Goal: Task Accomplishment & Management: Use online tool/utility

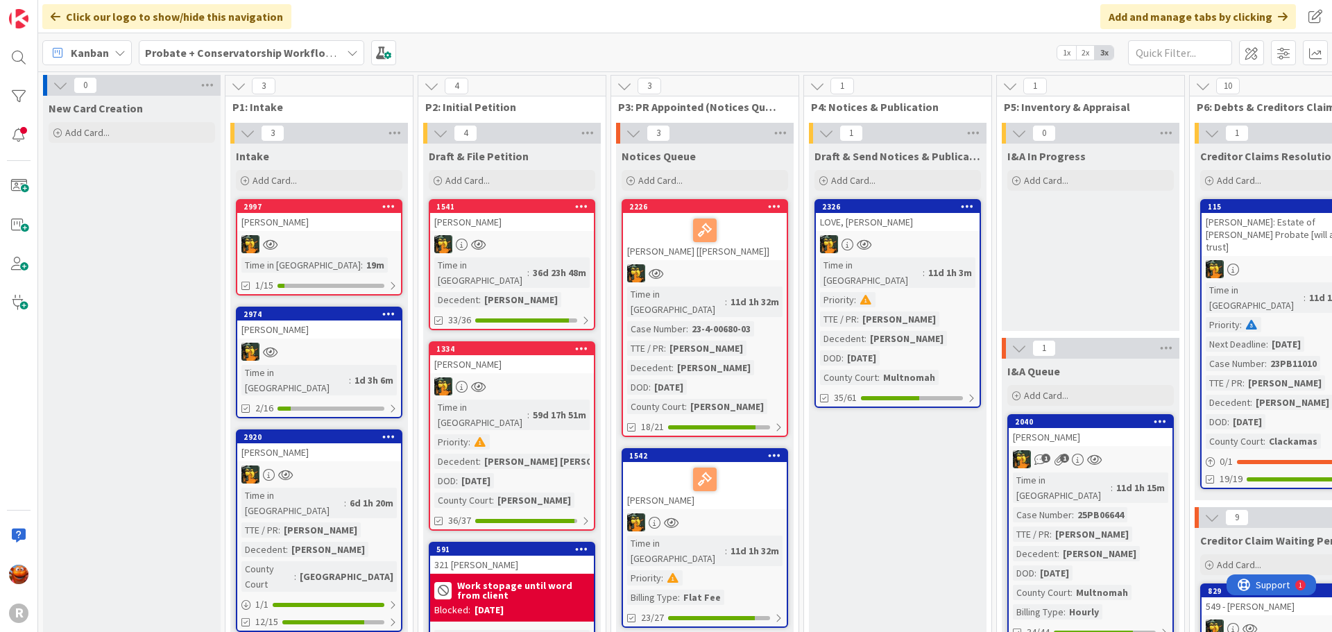
click at [237, 54] on b "Probate + Conservatorship Workflow (FL2)" at bounding box center [253, 53] width 216 height 14
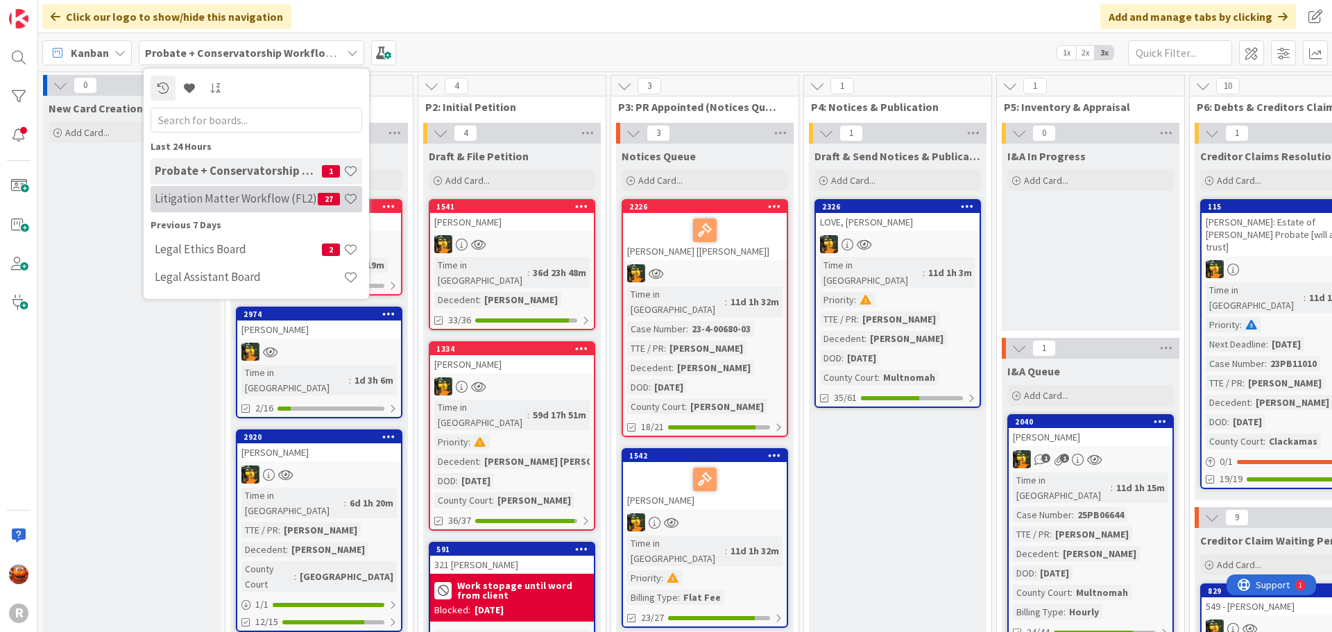
click at [215, 205] on h4 "Litigation Matter Workflow (FL2)" at bounding box center [236, 199] width 163 height 14
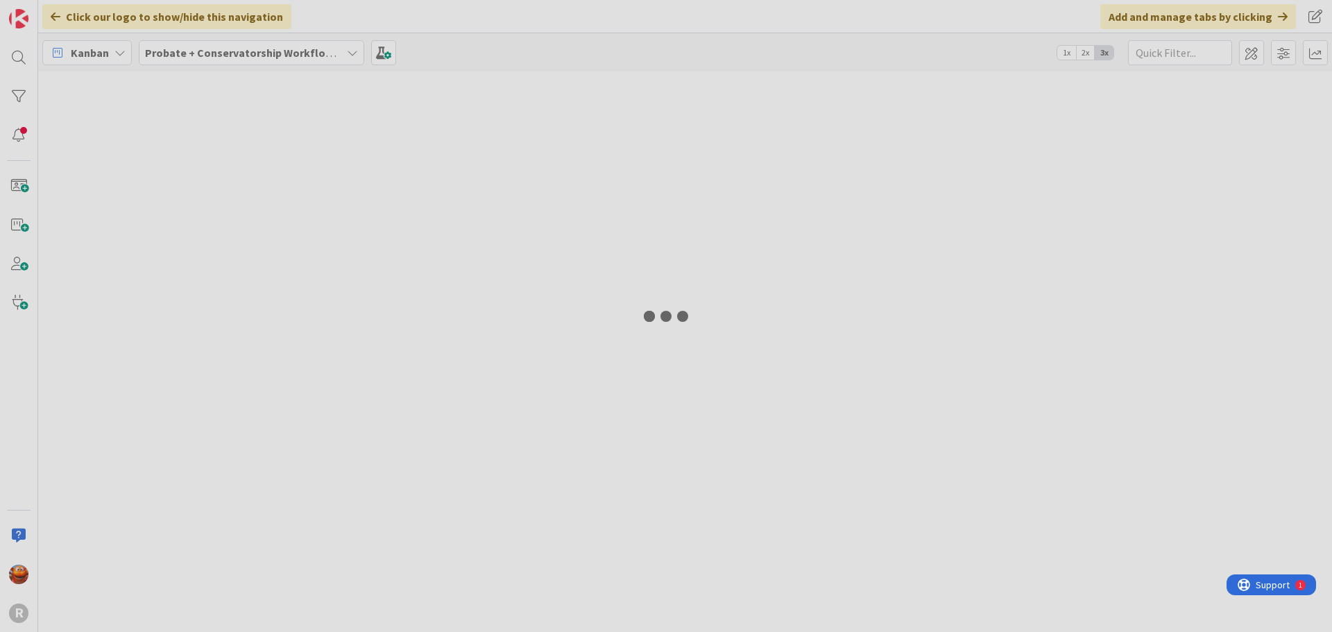
type input "sivetz"
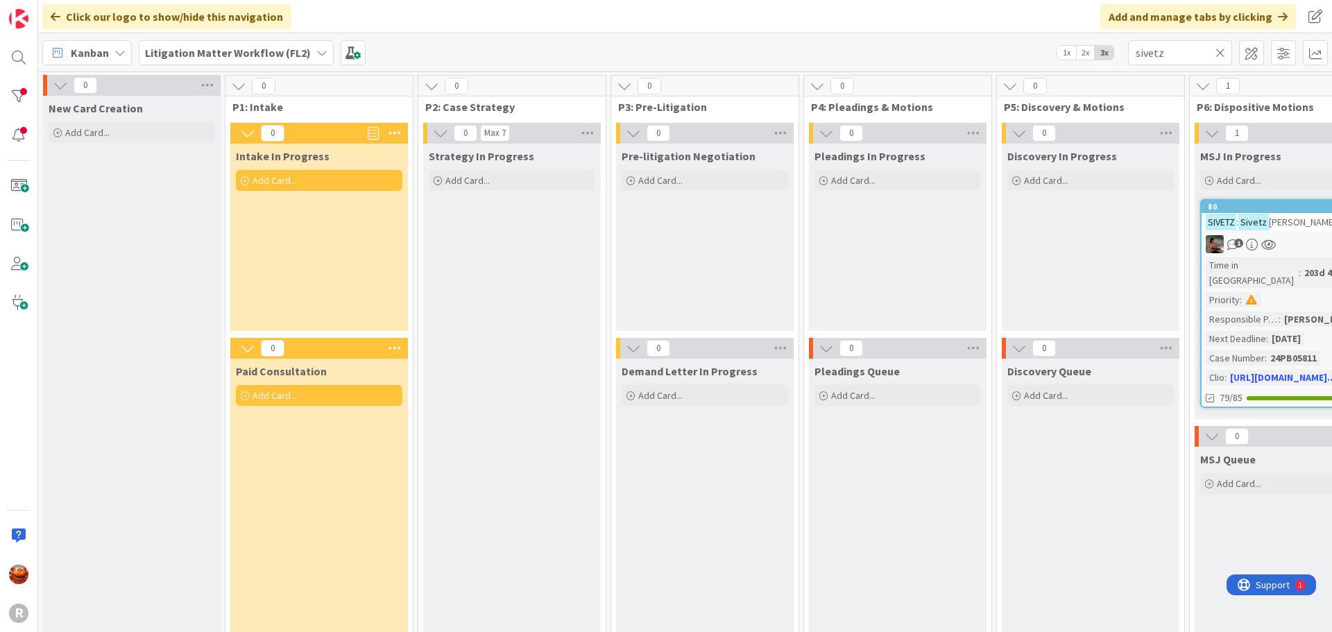
click at [1221, 58] on icon at bounding box center [1221, 52] width 10 height 12
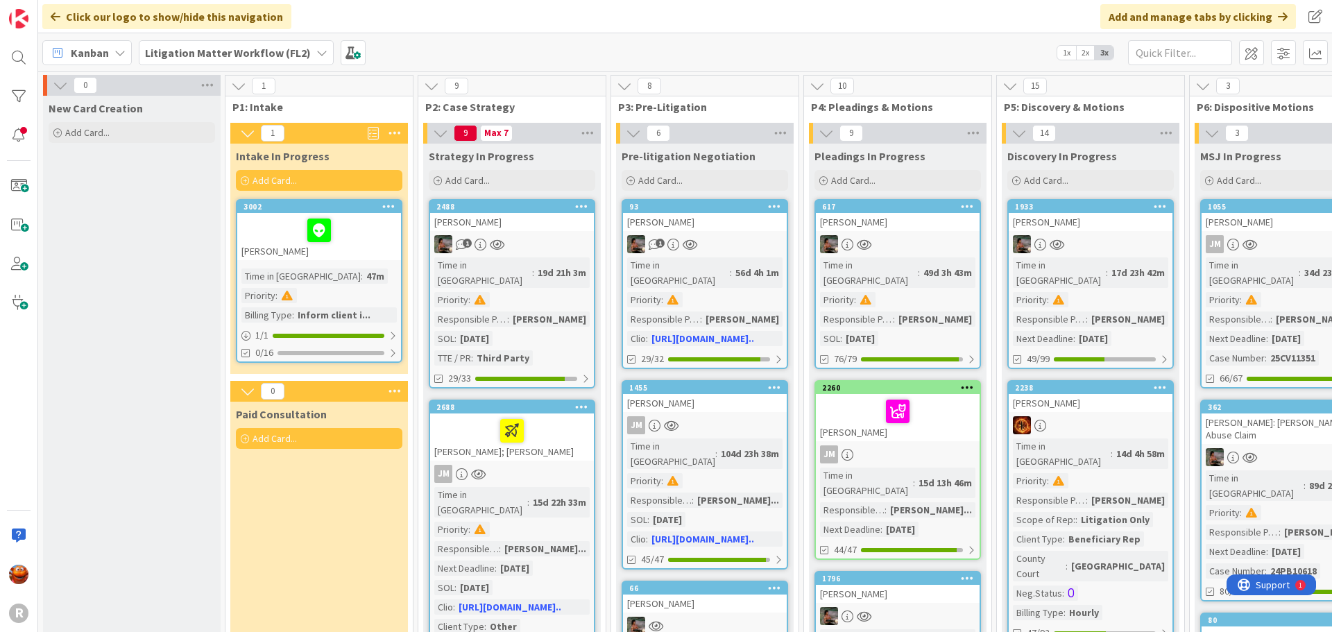
click at [369, 240] on div at bounding box center [318, 230] width 155 height 29
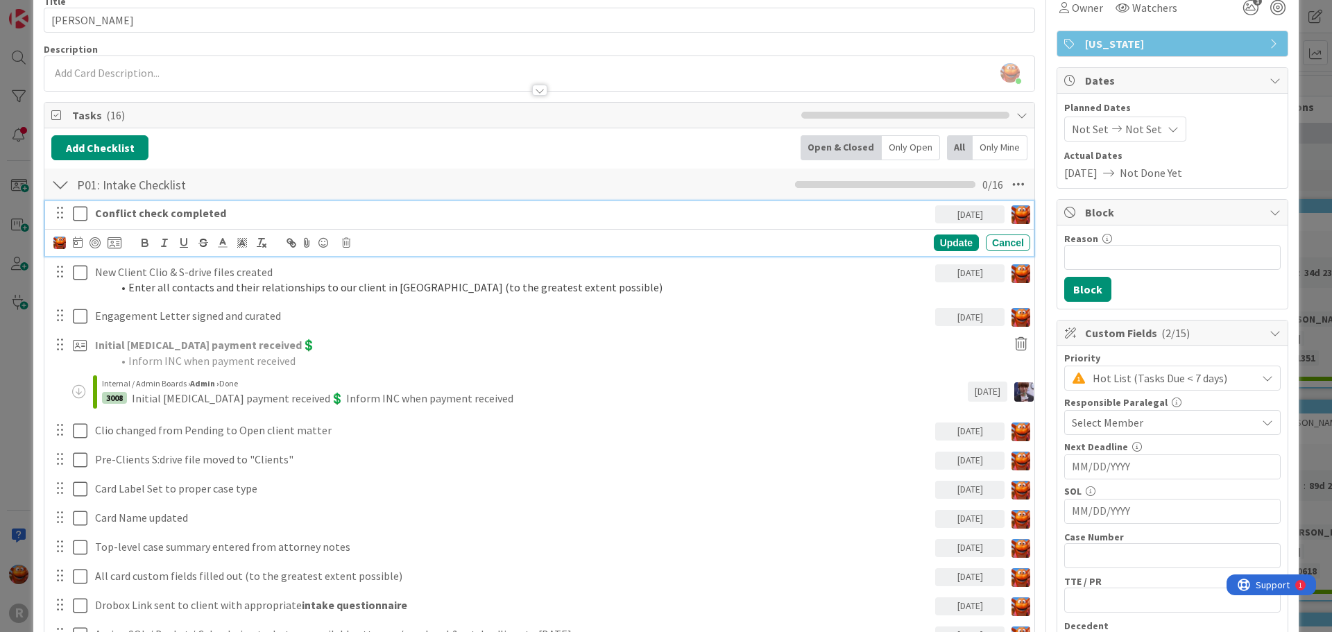
click at [161, 218] on strong "Conflict check completed" at bounding box center [160, 213] width 131 height 14
click at [78, 241] on icon at bounding box center [78, 242] width 10 height 11
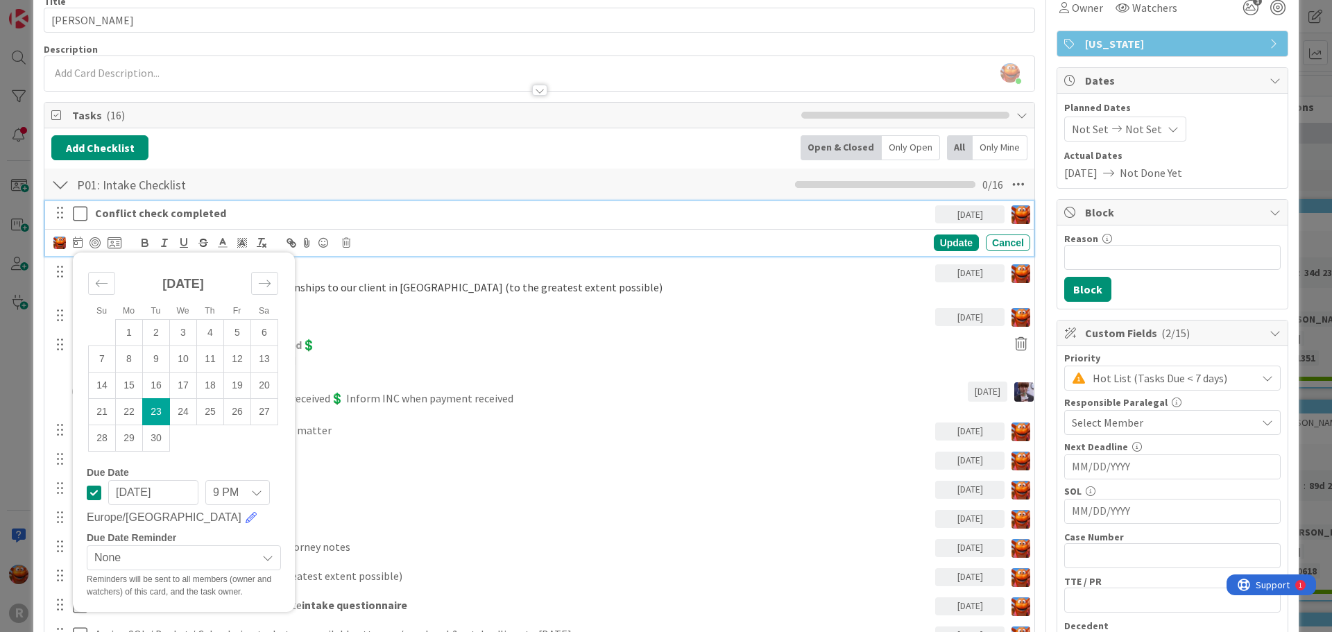
click at [162, 409] on td "23" at bounding box center [156, 411] width 27 height 26
click at [934, 240] on div "Update" at bounding box center [956, 243] width 45 height 17
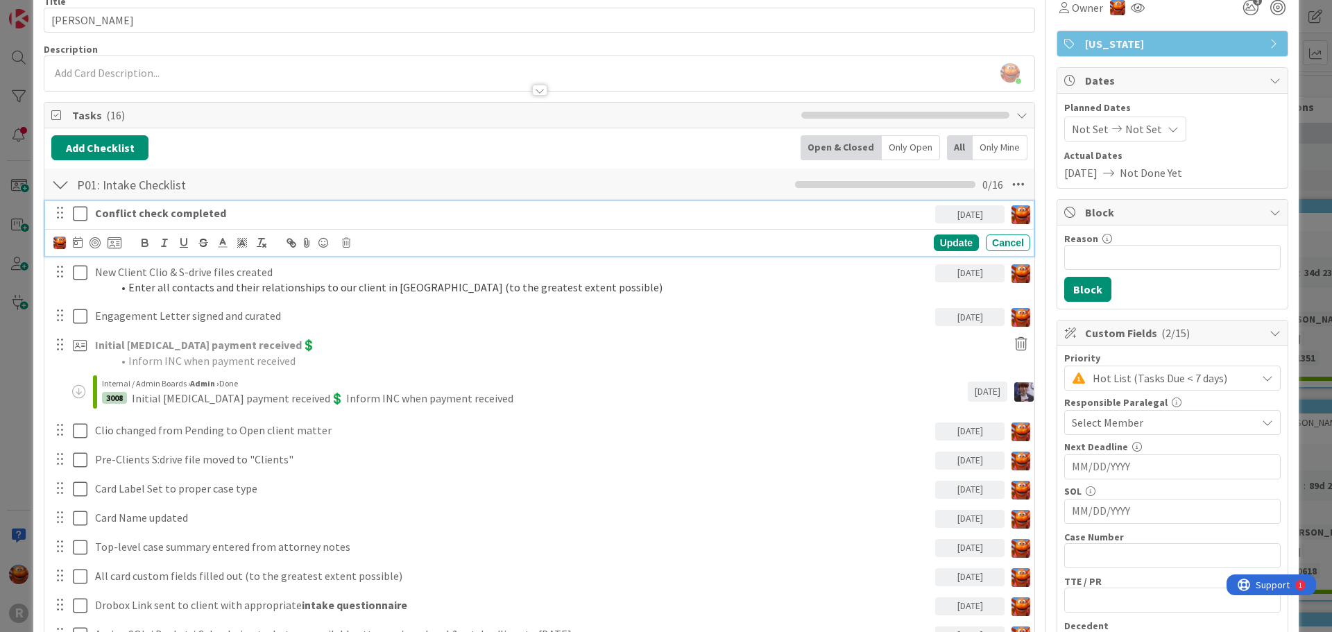
click at [163, 221] on p "Conflict check completed" at bounding box center [512, 213] width 835 height 16
click at [76, 235] on div at bounding box center [78, 243] width 10 height 17
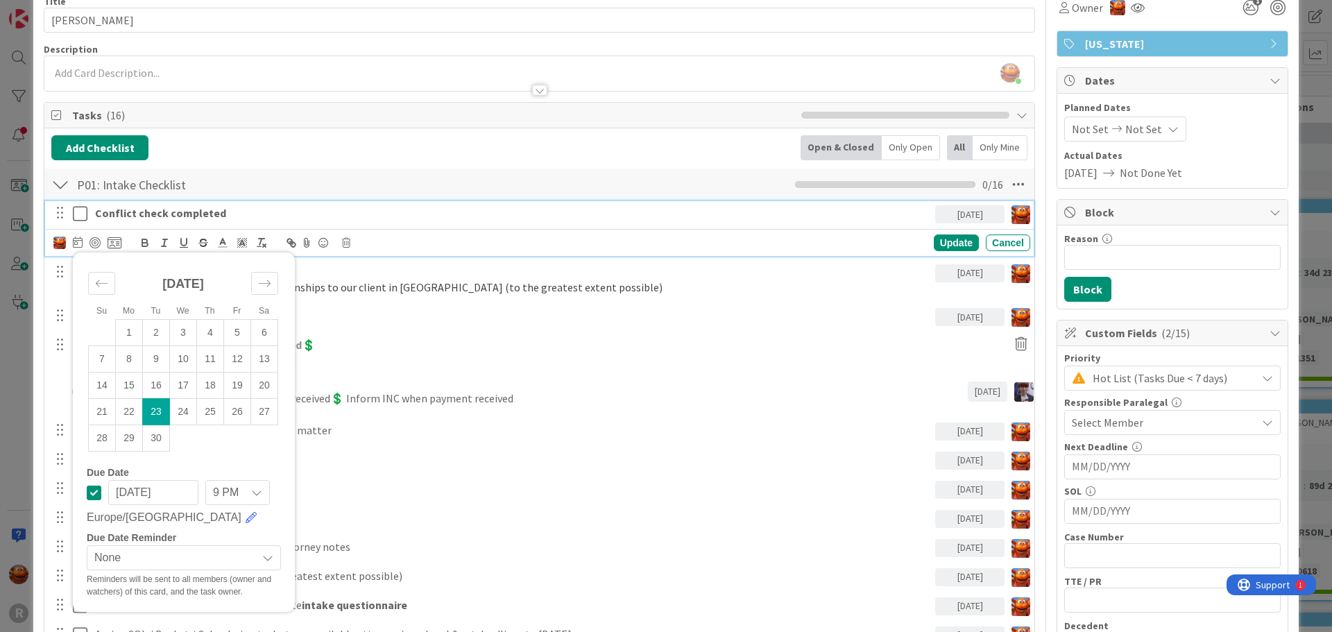
click at [148, 416] on td "23" at bounding box center [156, 411] width 27 height 26
click at [99, 241] on div at bounding box center [95, 242] width 11 height 11
click at [938, 246] on div "Update" at bounding box center [956, 243] width 45 height 17
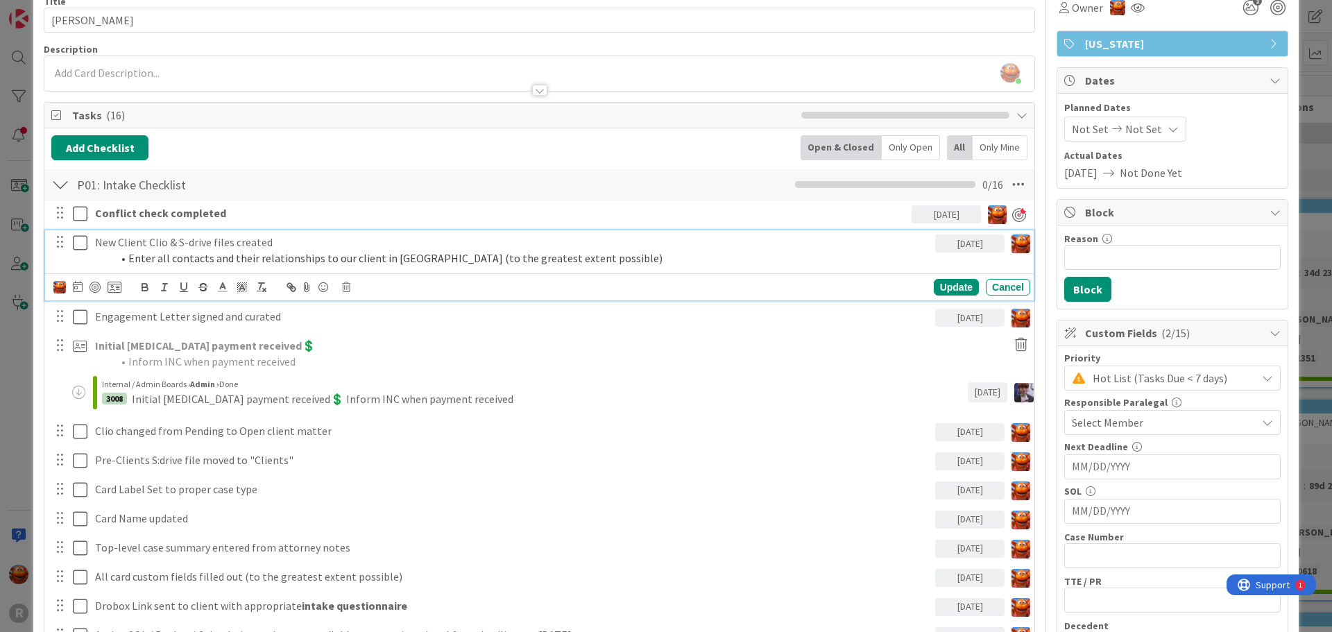
click at [76, 244] on icon at bounding box center [80, 243] width 15 height 17
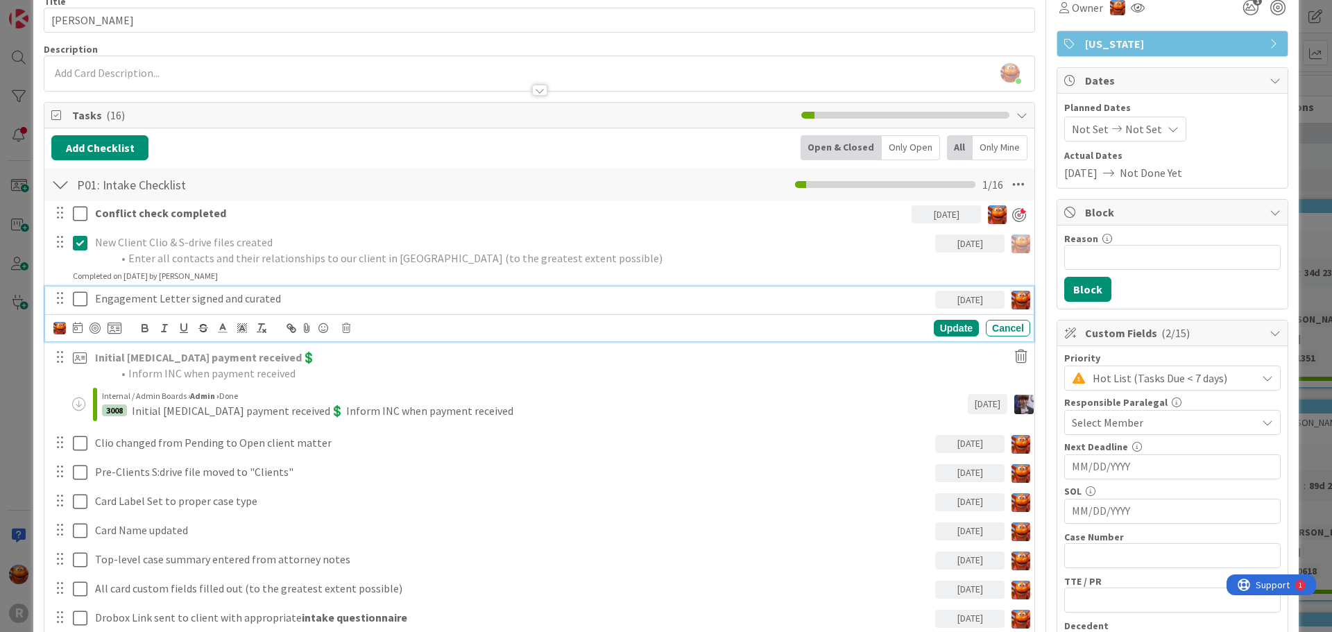
click at [86, 300] on icon at bounding box center [80, 299] width 15 height 17
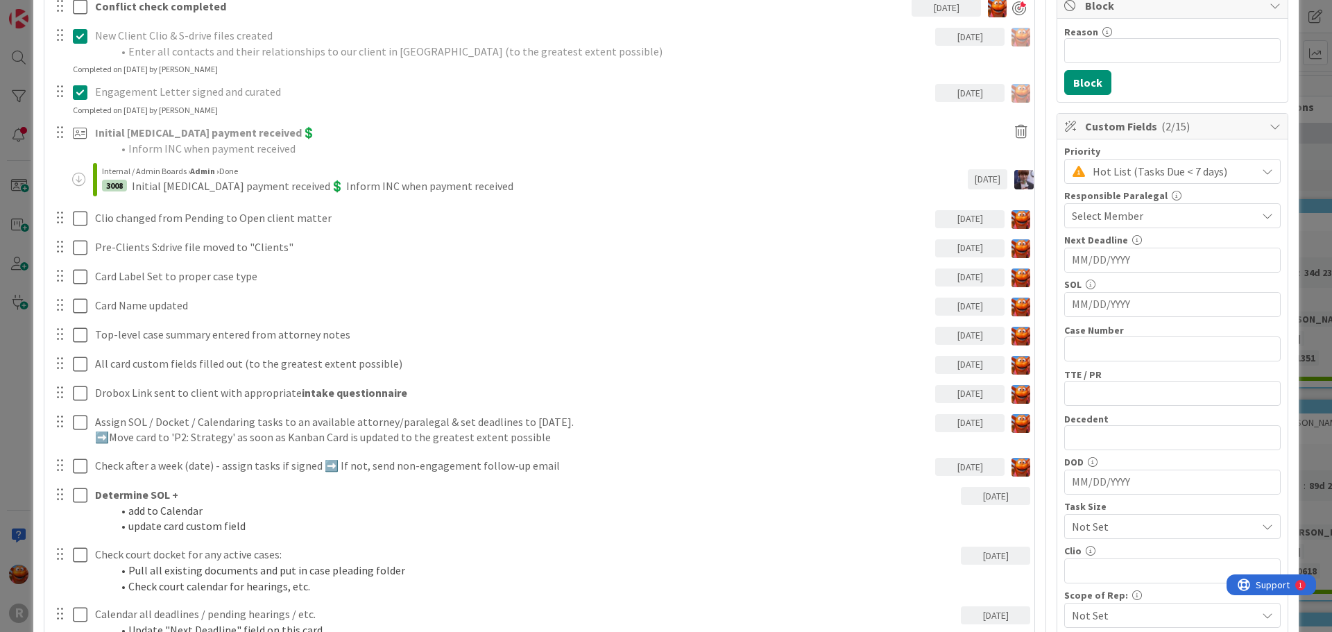
scroll to position [278, 0]
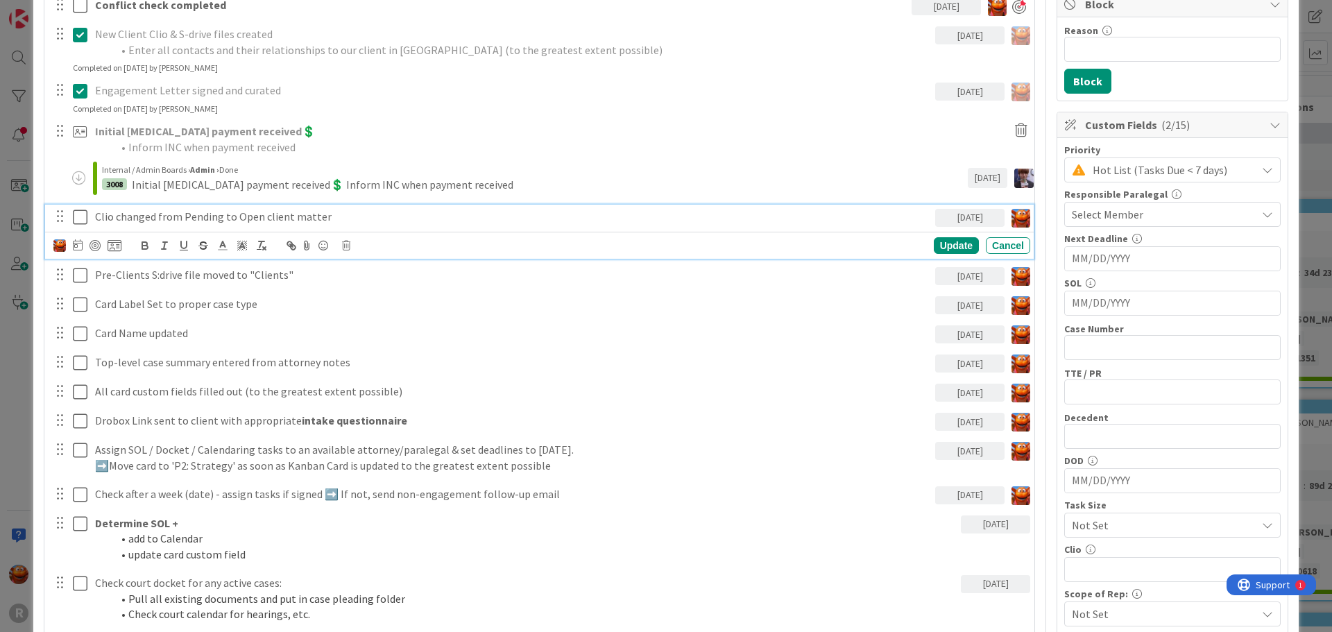
click at [79, 215] on icon at bounding box center [80, 217] width 15 height 17
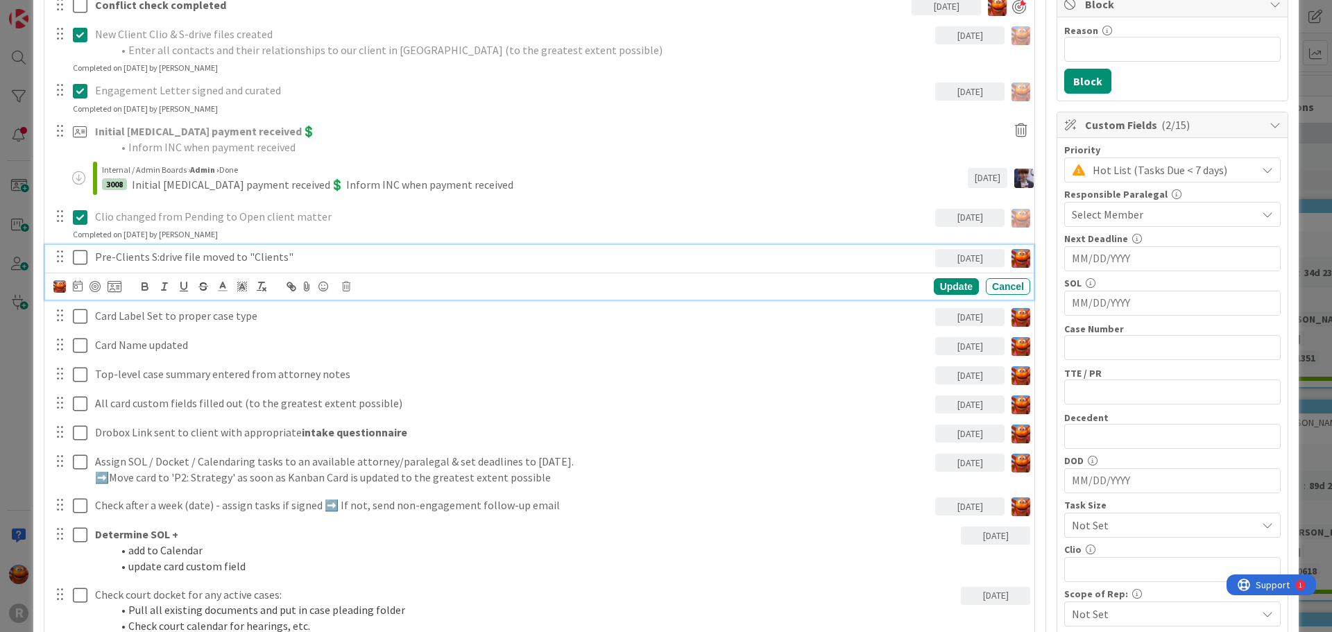
click at [80, 256] on icon at bounding box center [80, 257] width 15 height 17
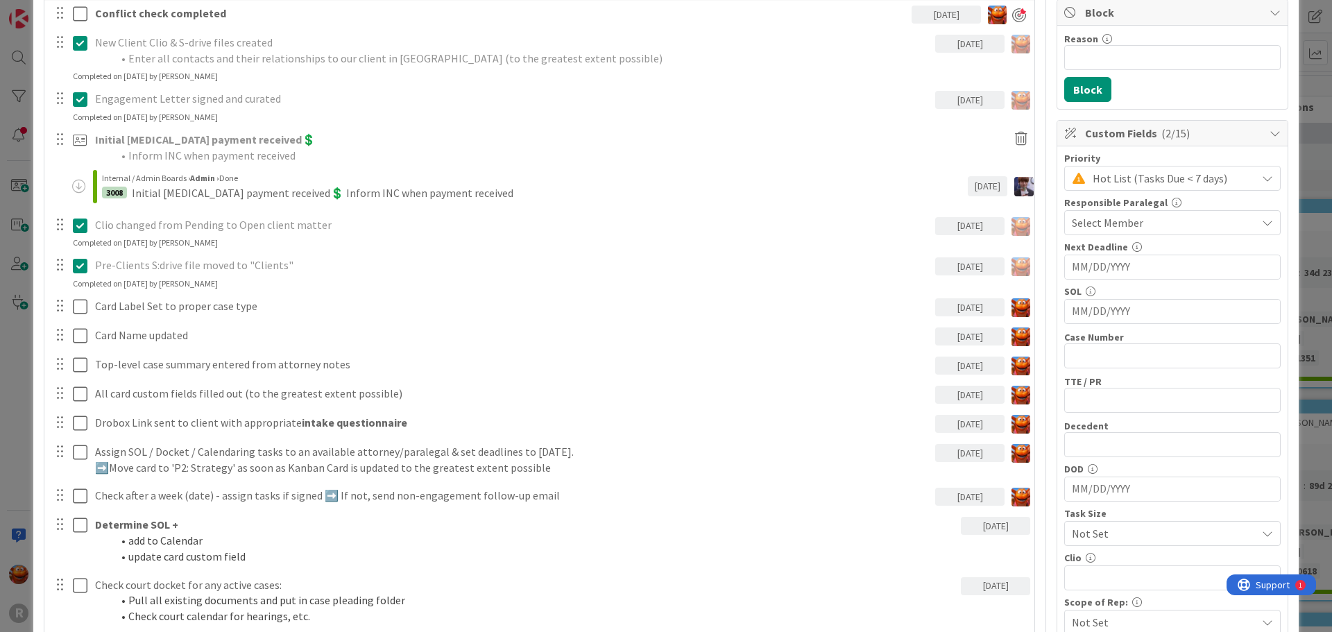
scroll to position [486, 0]
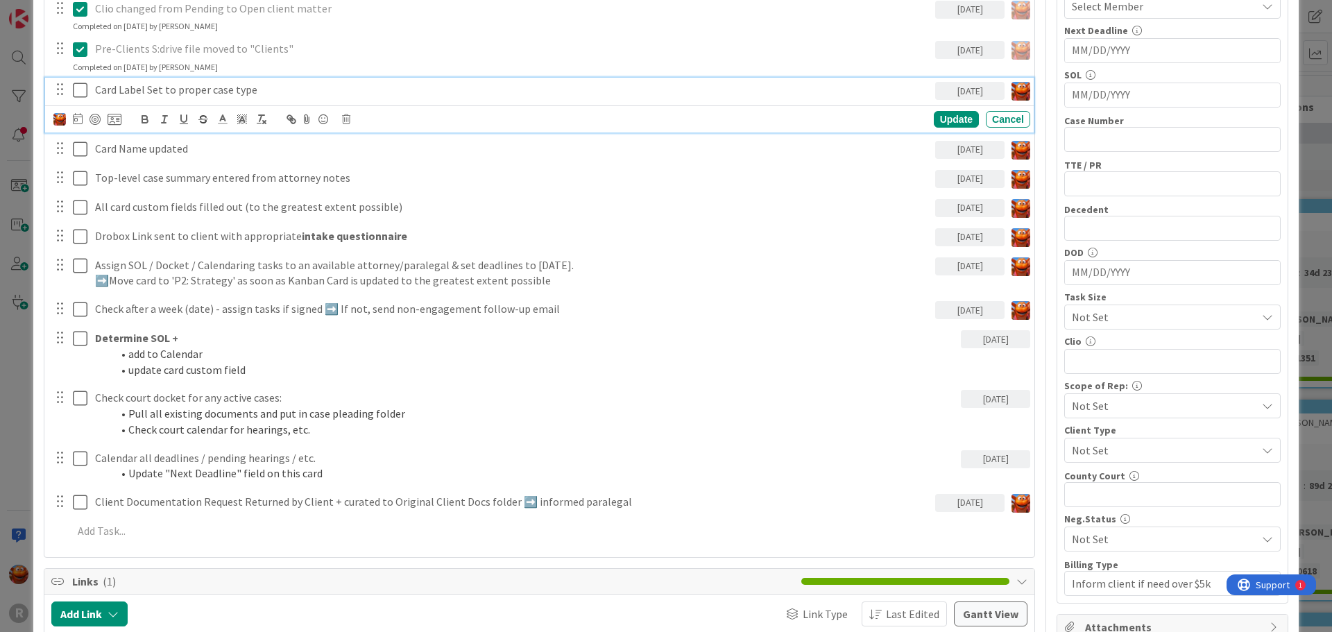
click at [73, 91] on icon at bounding box center [80, 90] width 15 height 17
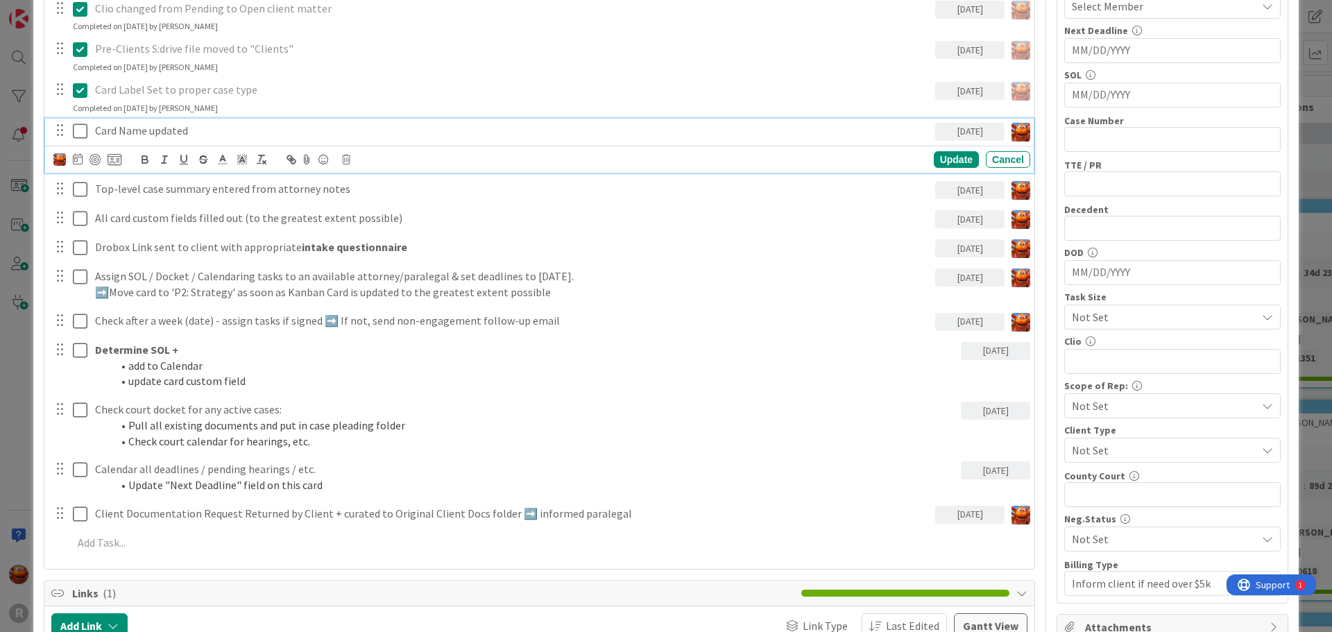
click at [77, 129] on icon at bounding box center [80, 131] width 15 height 17
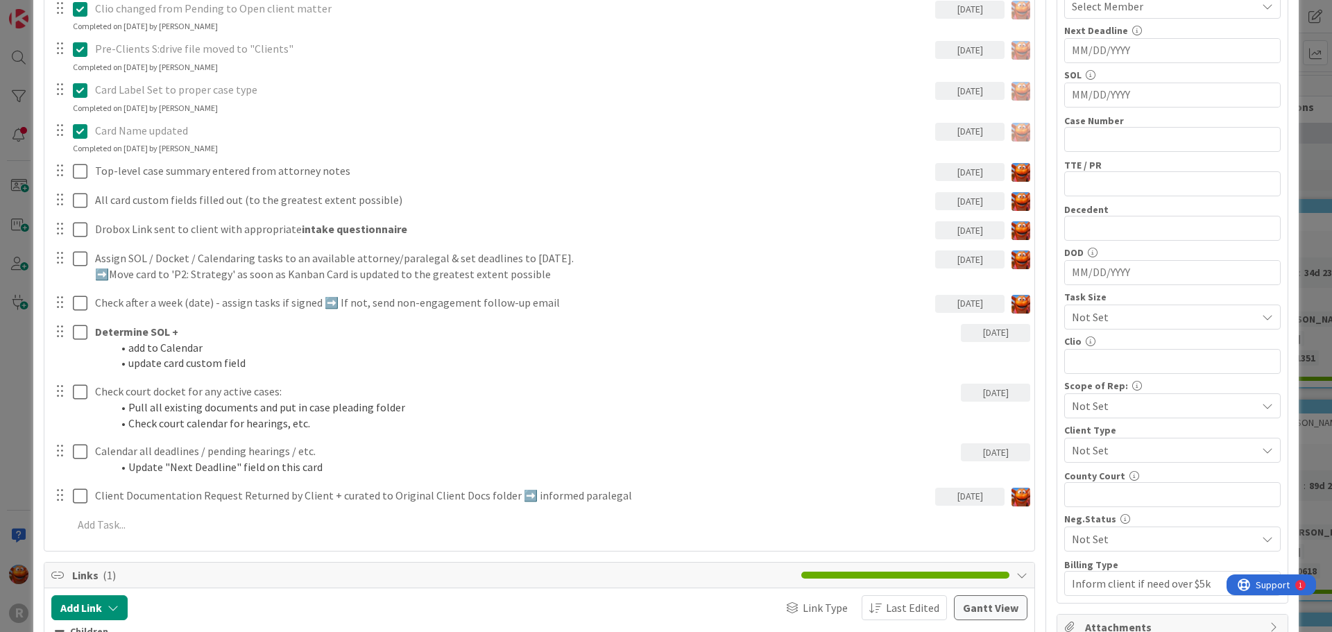
scroll to position [0, 0]
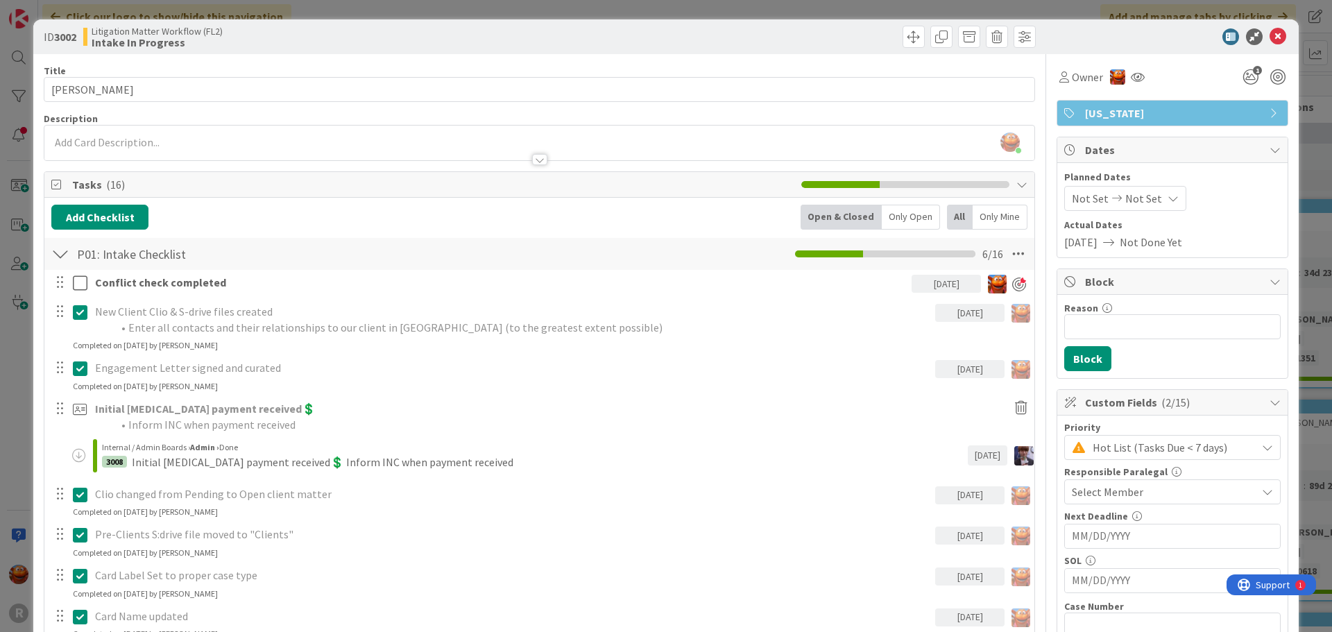
click at [405, 146] on div at bounding box center [539, 153] width 990 height 15
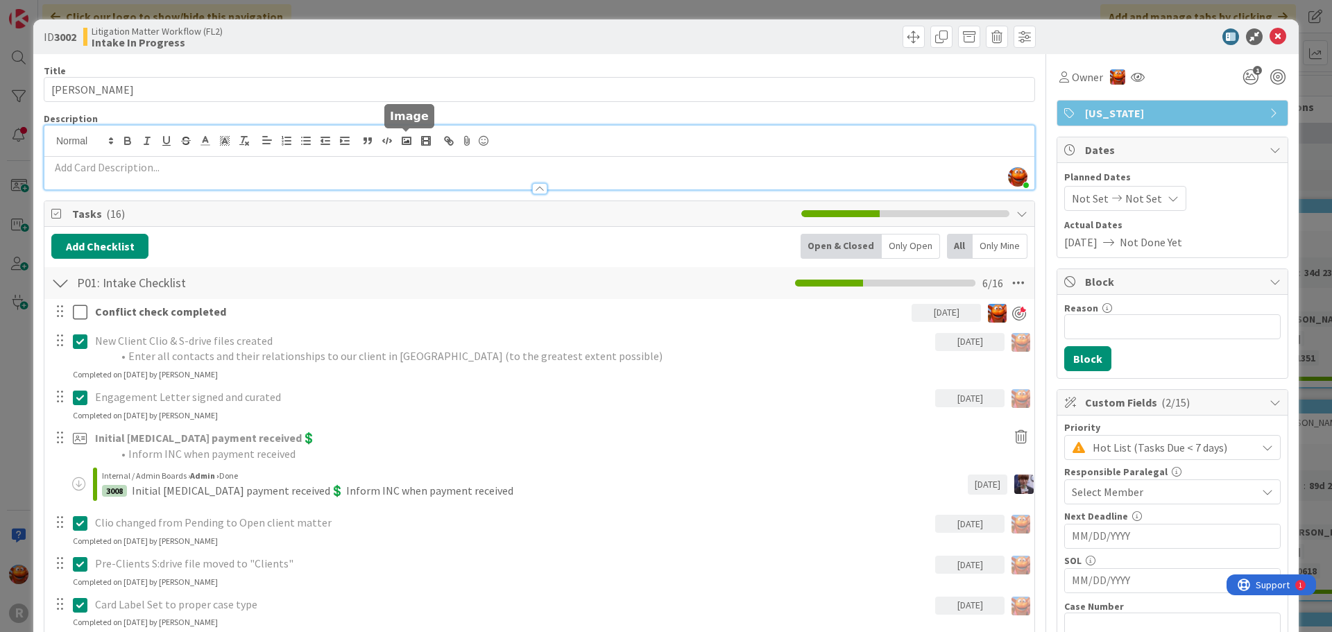
click at [335, 175] on div at bounding box center [539, 182] width 990 height 15
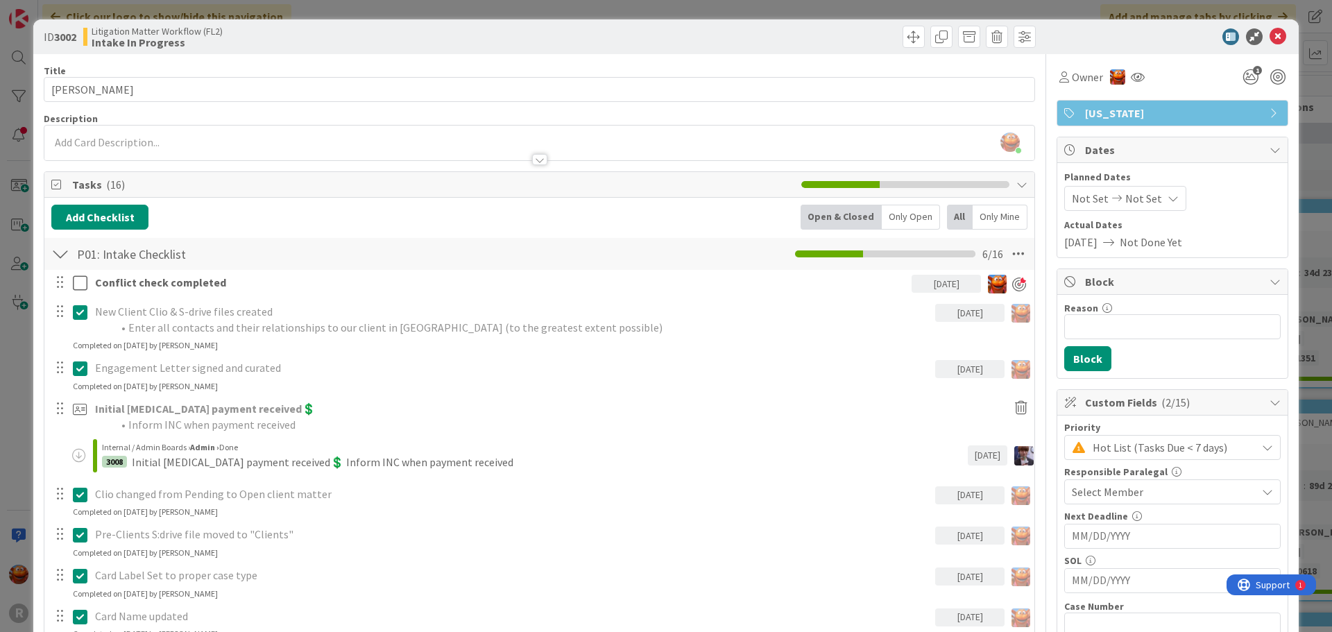
click at [285, 144] on p at bounding box center [539, 143] width 976 height 16
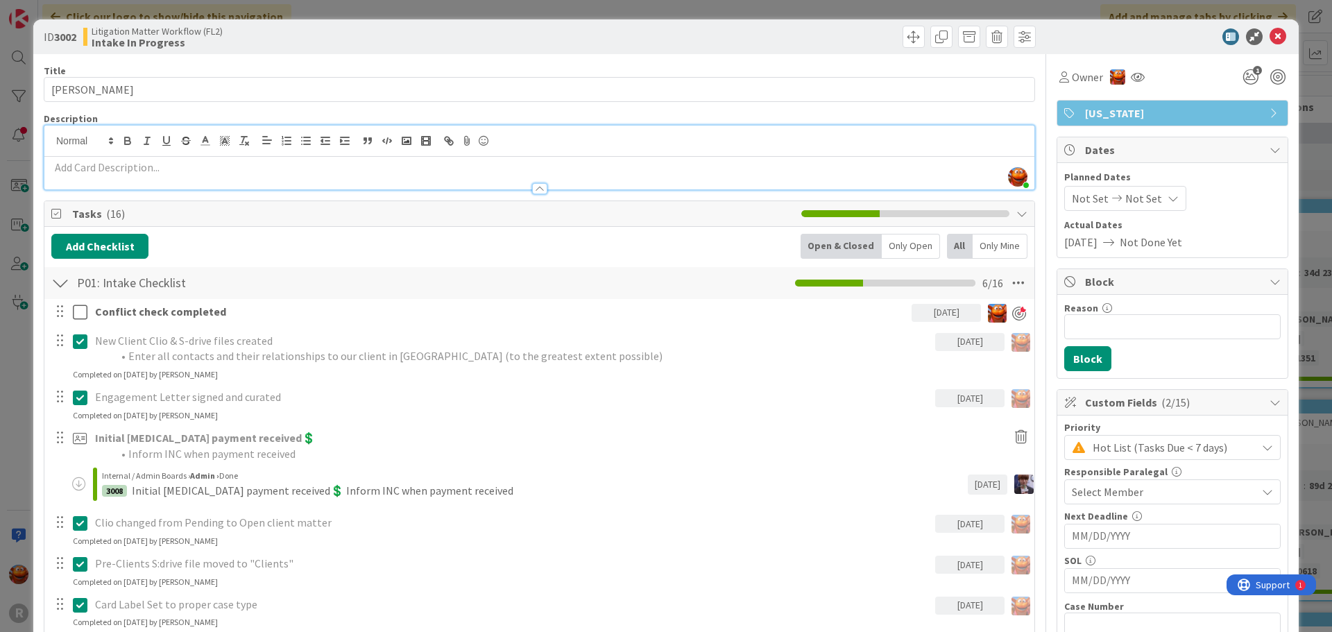
click at [193, 175] on div at bounding box center [539, 182] width 990 height 15
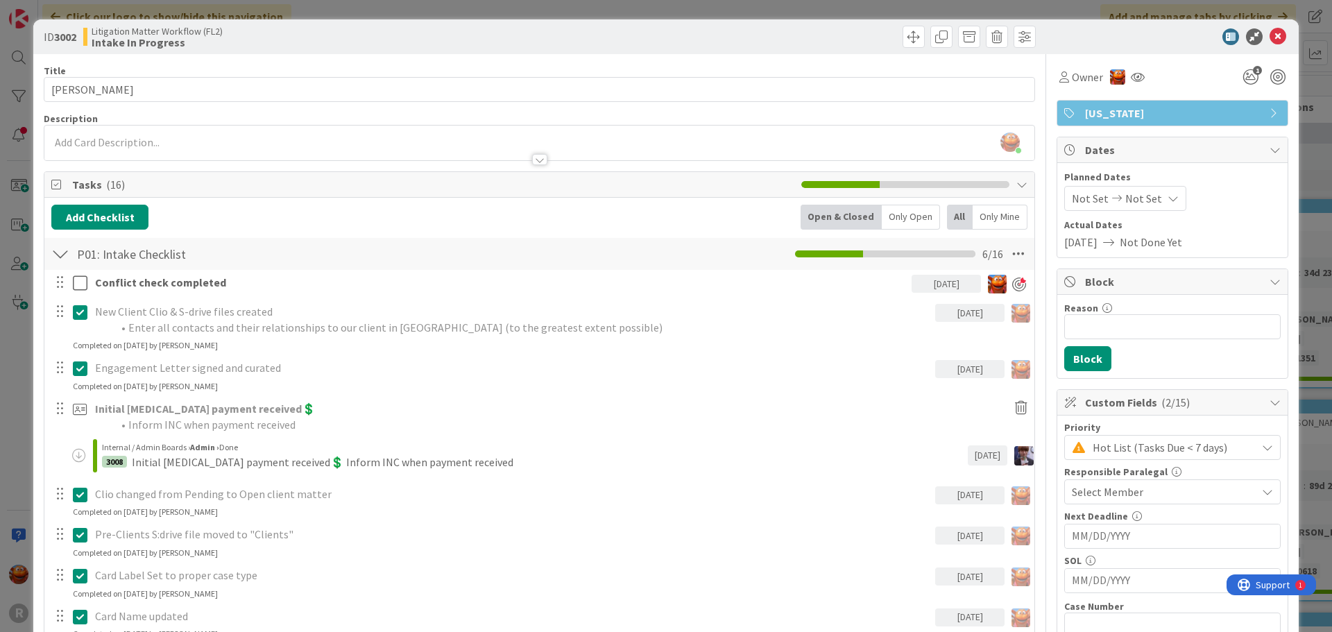
click at [180, 156] on div at bounding box center [539, 153] width 990 height 15
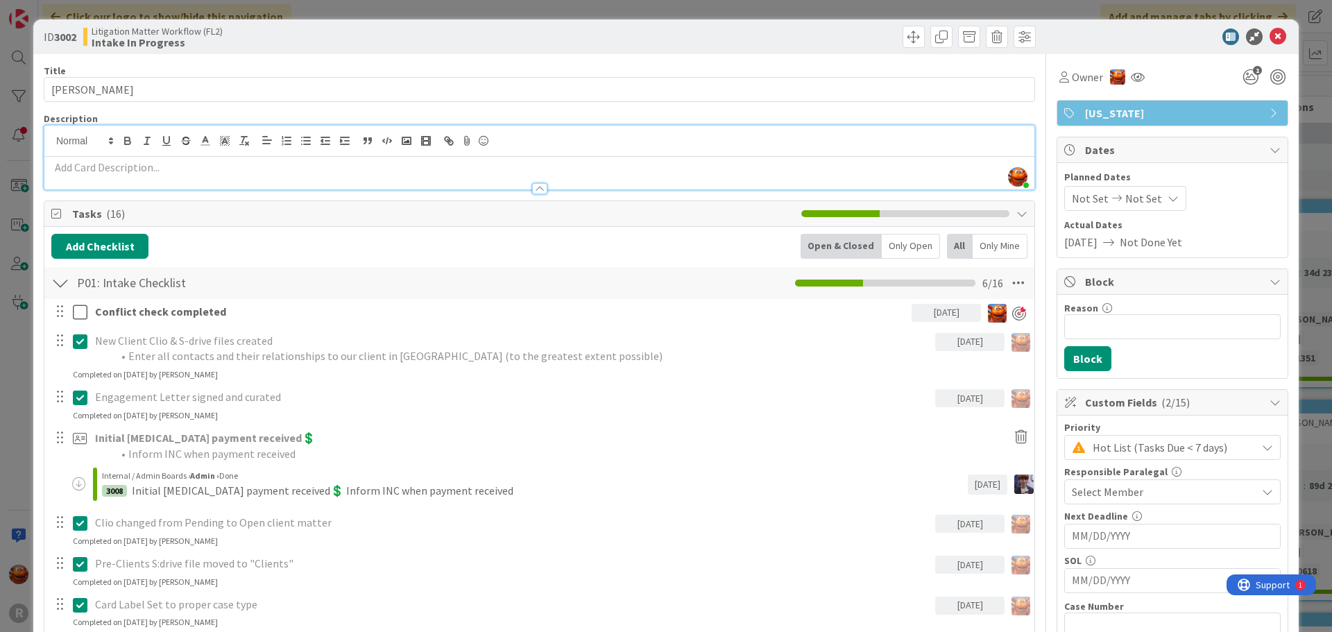
click at [160, 168] on p at bounding box center [539, 168] width 976 height 16
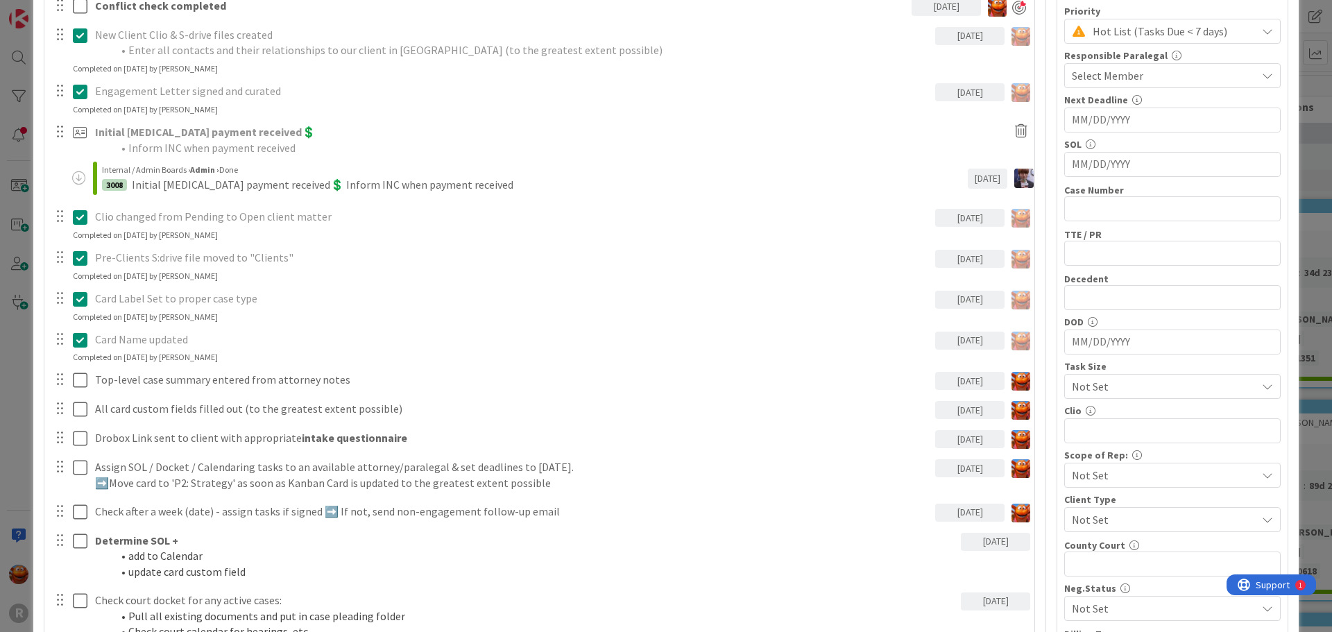
scroll to position [625, 0]
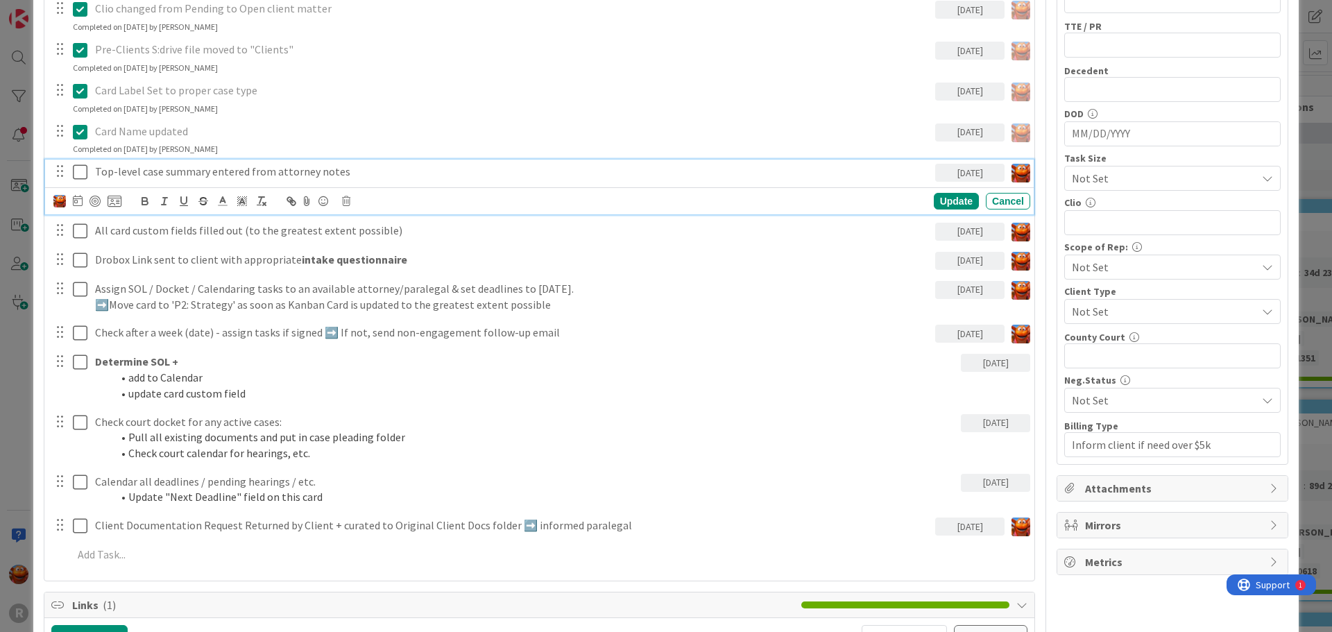
click at [82, 175] on icon at bounding box center [80, 172] width 15 height 17
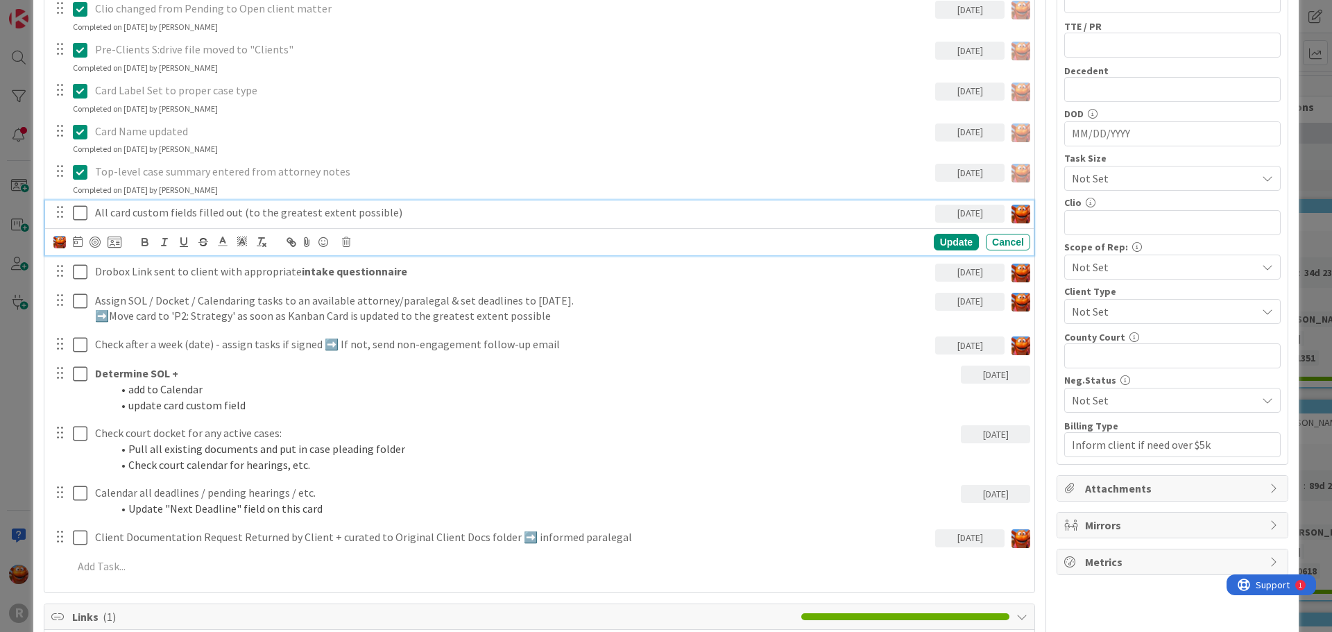
click at [79, 216] on icon at bounding box center [80, 213] width 15 height 17
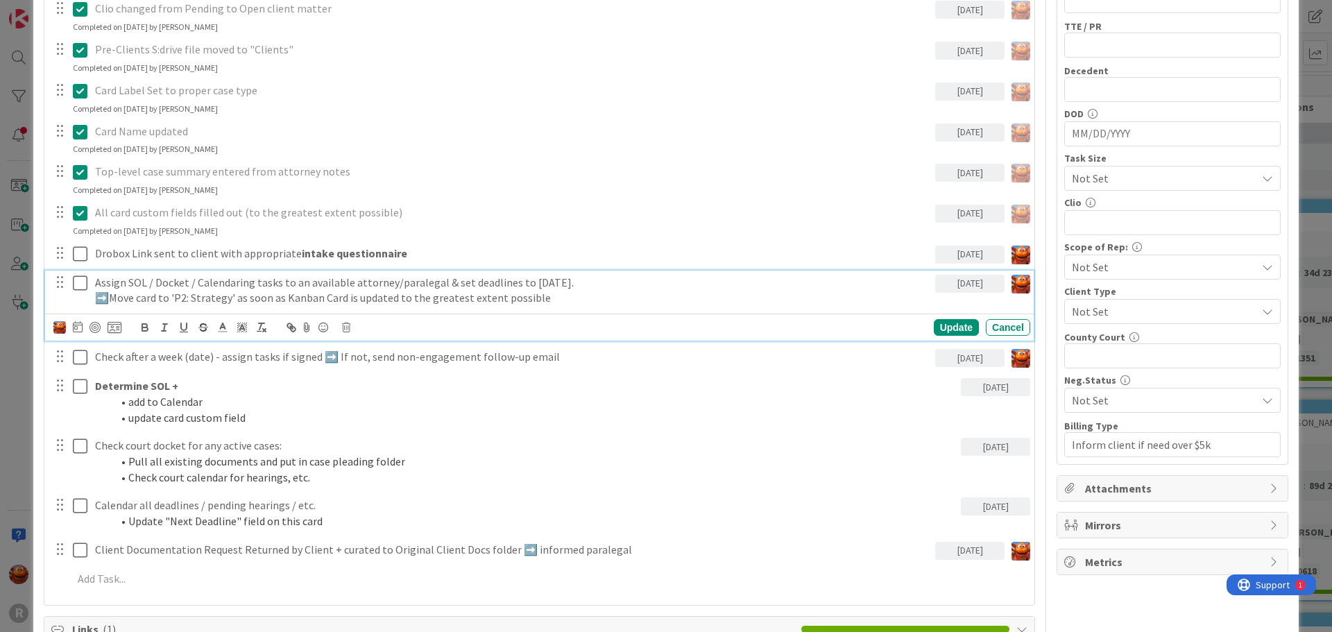
click at [243, 289] on p "Assign SOL / Docket / Calendaring tasks to an available attorney/paralegal & se…" at bounding box center [512, 283] width 835 height 16
click at [94, 330] on div at bounding box center [95, 327] width 11 height 11
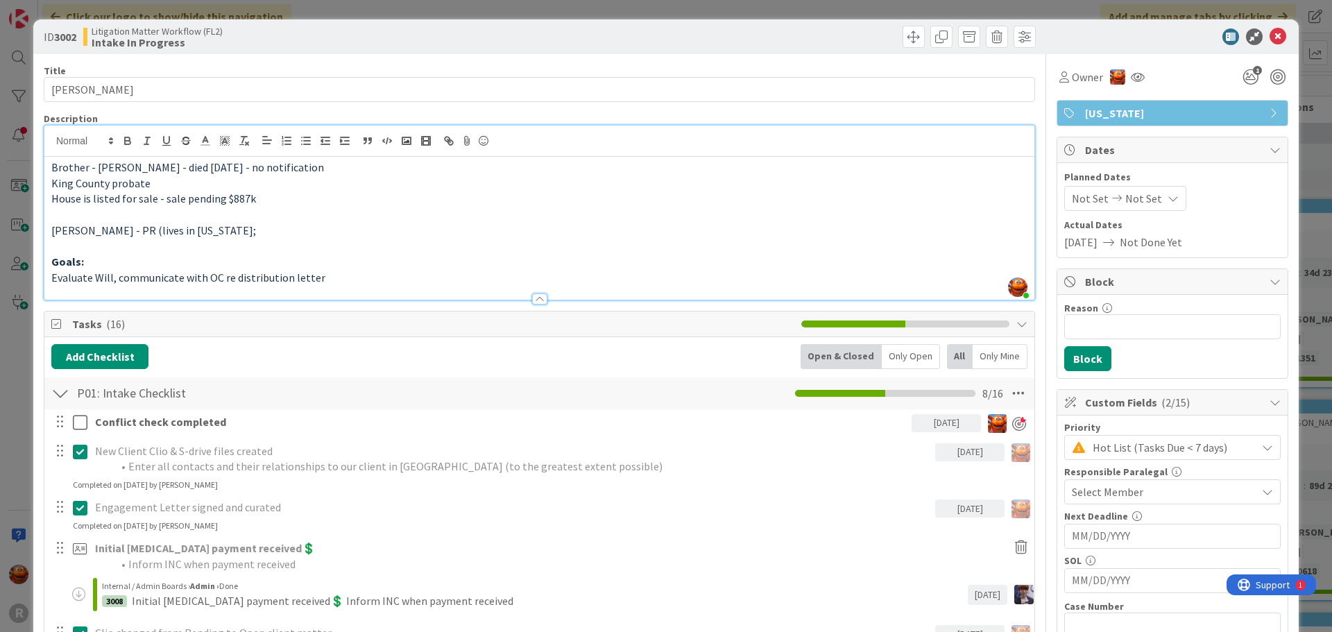
scroll to position [416, 0]
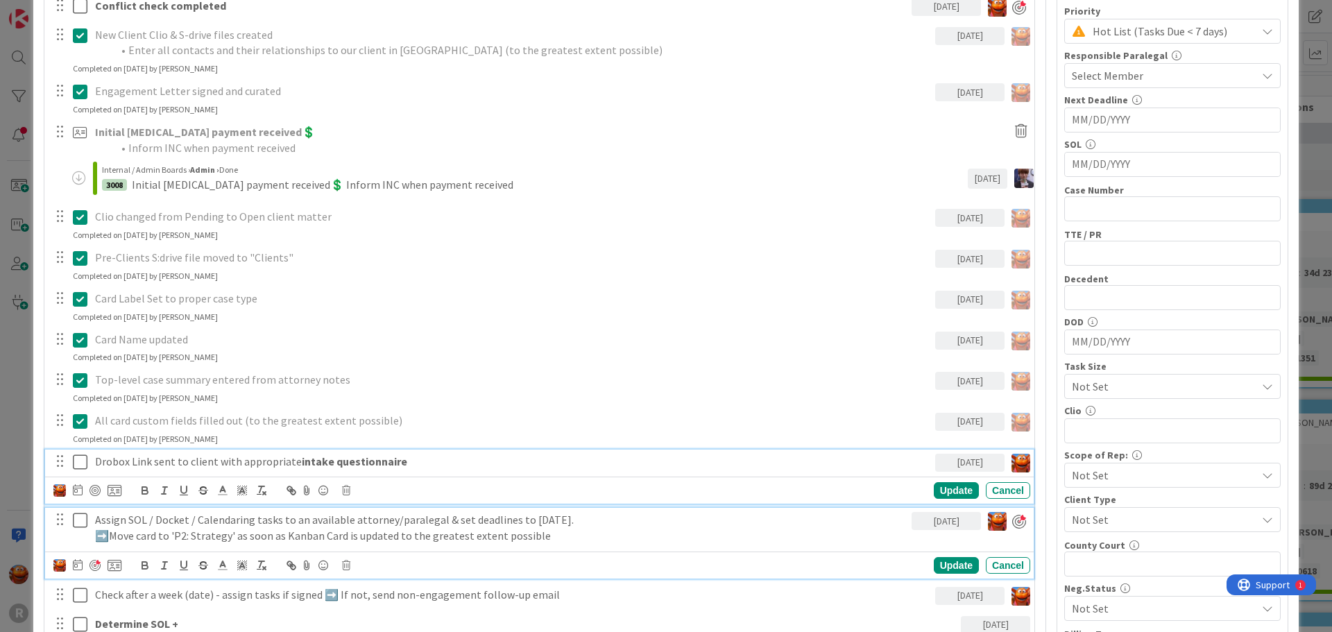
click at [187, 457] on p "Drobox Link sent to client with appropriate intake questionnaire" at bounding box center [512, 462] width 835 height 16
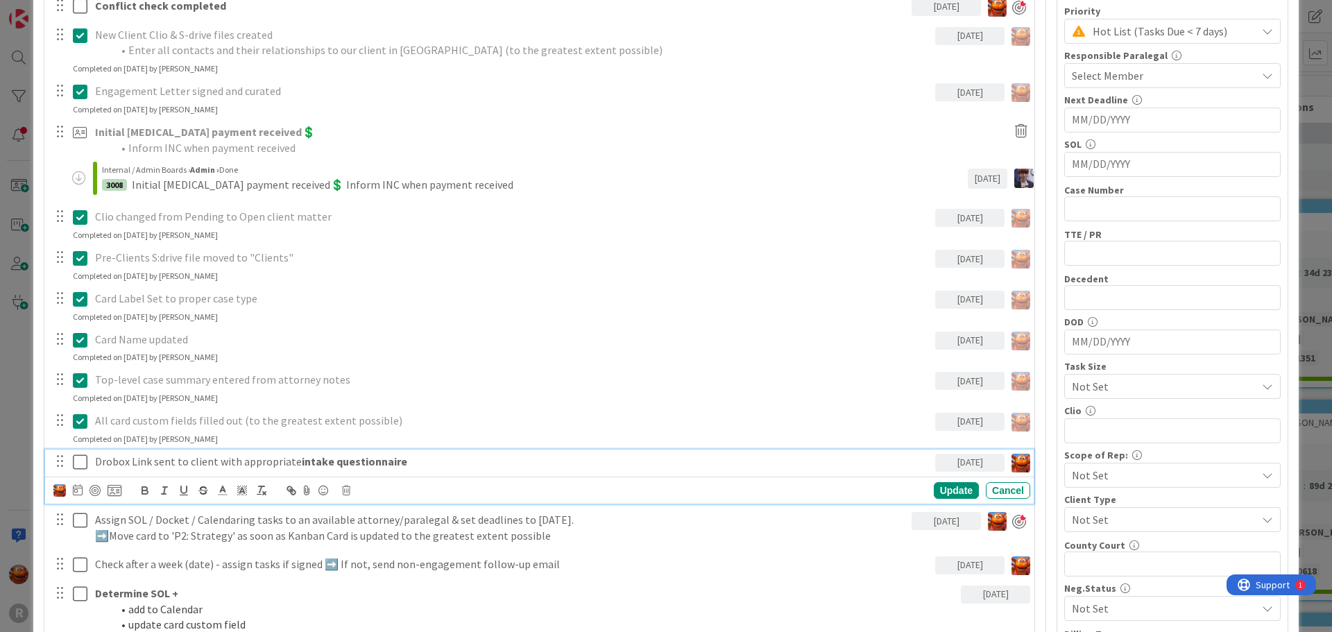
click at [87, 490] on div at bounding box center [87, 490] width 68 height 17
click at [90, 492] on div at bounding box center [95, 490] width 11 height 11
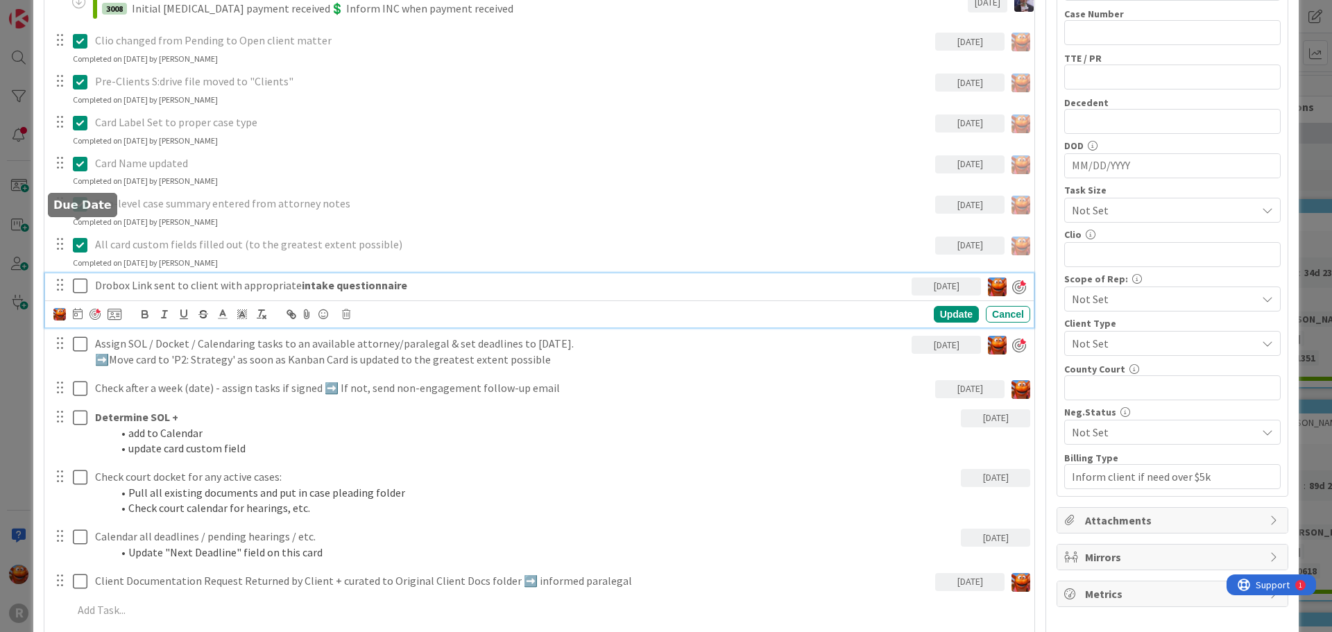
scroll to position [763, 0]
